Goal: Navigation & Orientation: Find specific page/section

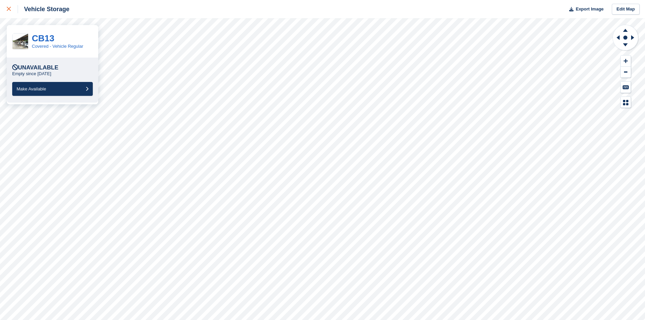
click at [9, 8] on icon at bounding box center [9, 9] width 4 height 4
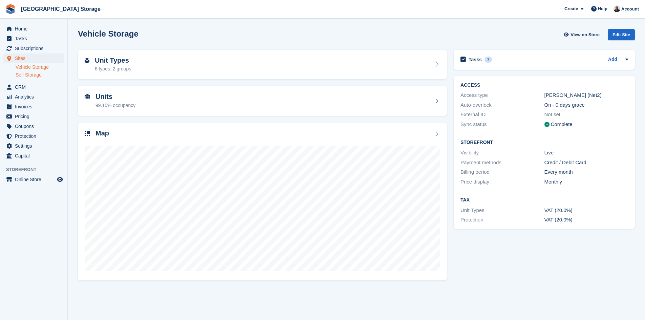
click at [26, 75] on link "Self Storage" at bounding box center [40, 75] width 48 height 6
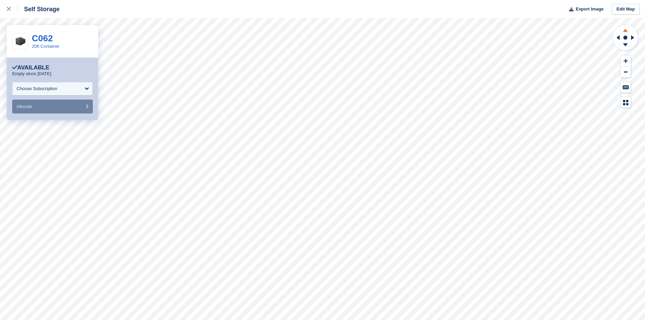
click at [624, 32] on icon at bounding box center [625, 30] width 5 height 3
click at [624, 47] on icon at bounding box center [625, 46] width 18 height 8
